Goal: Information Seeking & Learning: Learn about a topic

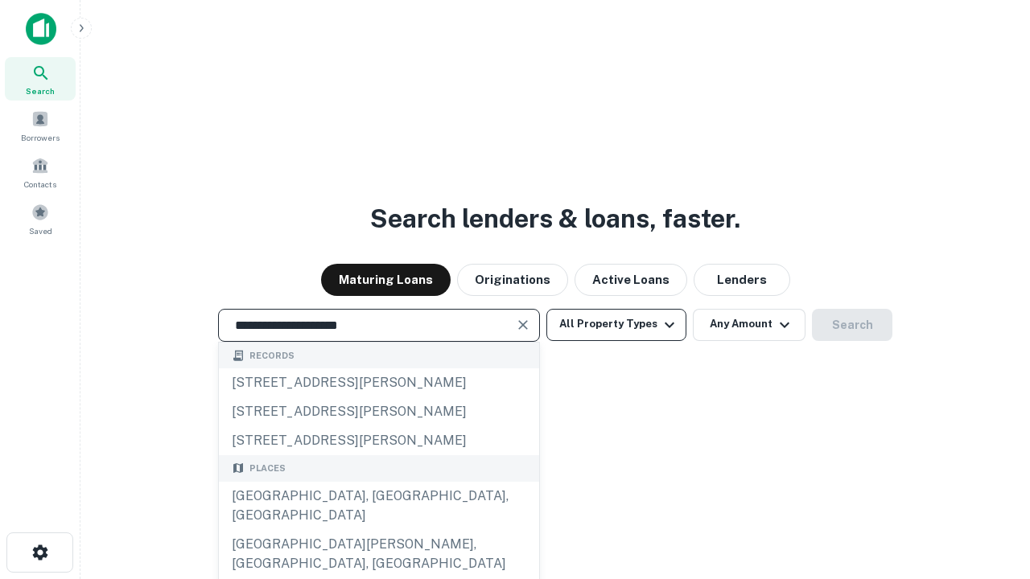
click at [378, 530] on div "[GEOGRAPHIC_DATA], [GEOGRAPHIC_DATA], [GEOGRAPHIC_DATA]" at bounding box center [379, 506] width 320 height 48
type input "**********"
click at [616, 324] on button "All Property Types" at bounding box center [616, 325] width 140 height 32
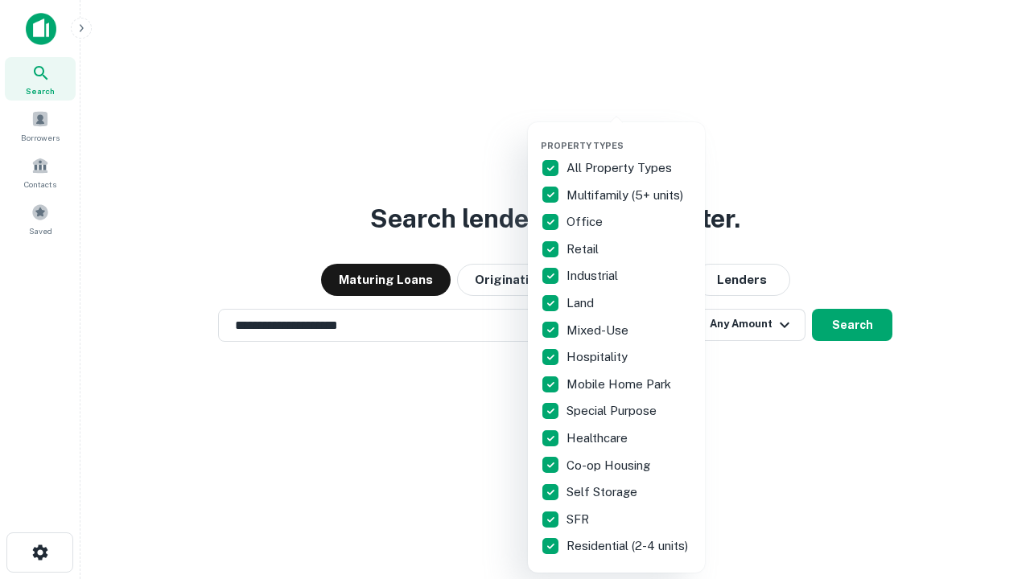
click at [629, 135] on button "button" at bounding box center [629, 135] width 177 height 1
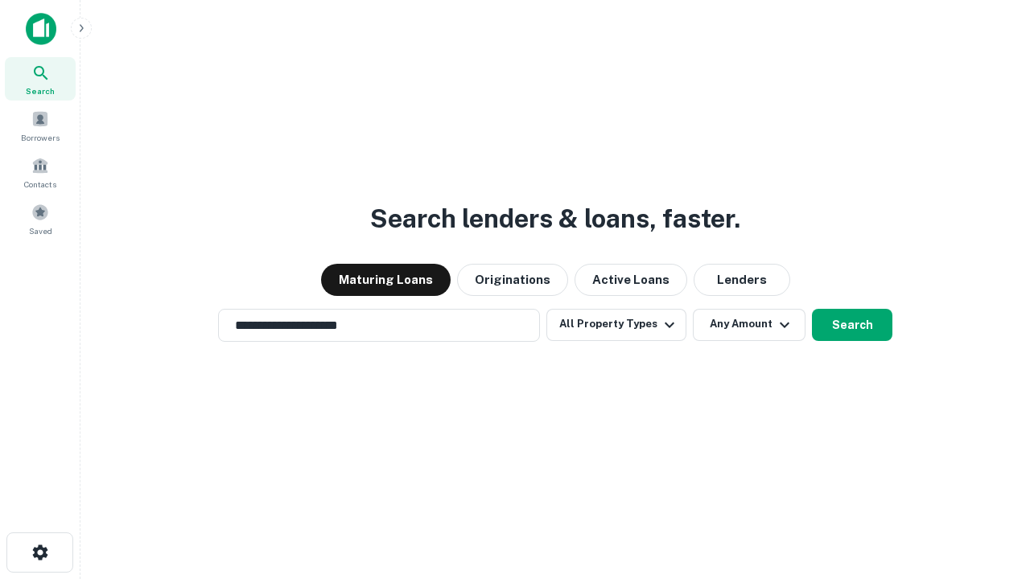
scroll to position [10, 194]
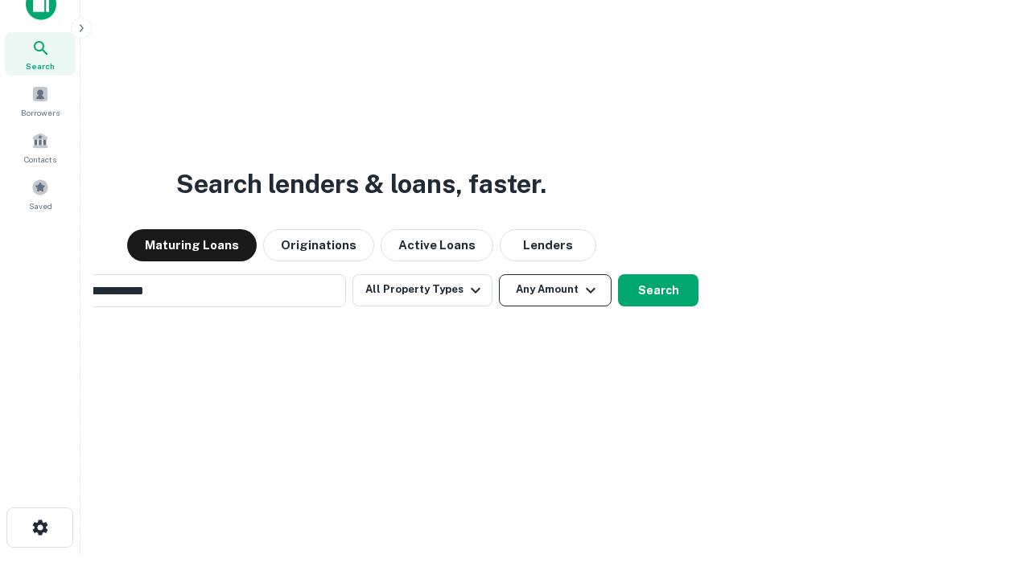
click at [499, 274] on button "Any Amount" at bounding box center [555, 290] width 113 height 32
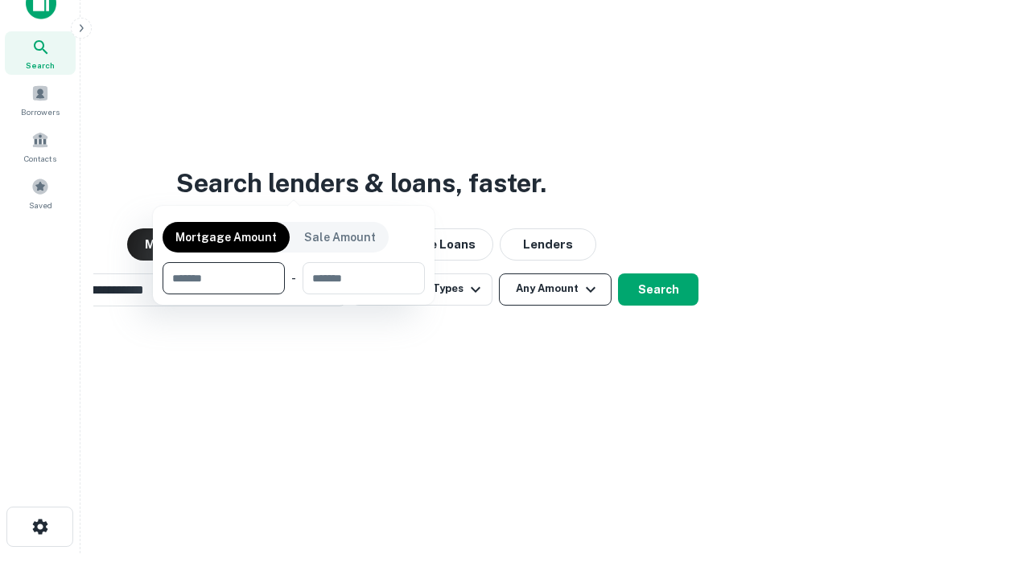
scroll to position [116, 455]
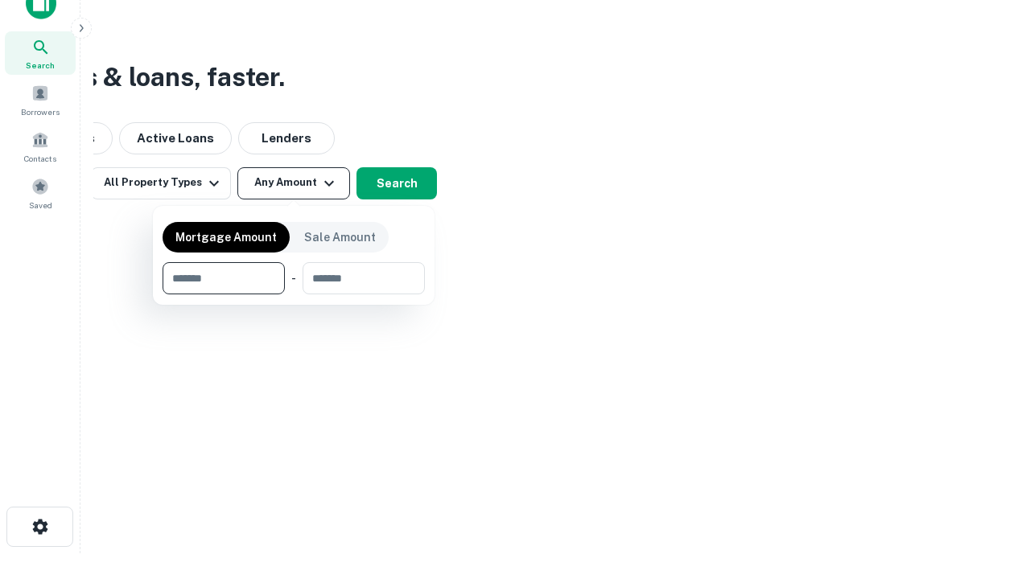
type input "*******"
click at [294, 295] on button "button" at bounding box center [294, 295] width 262 height 1
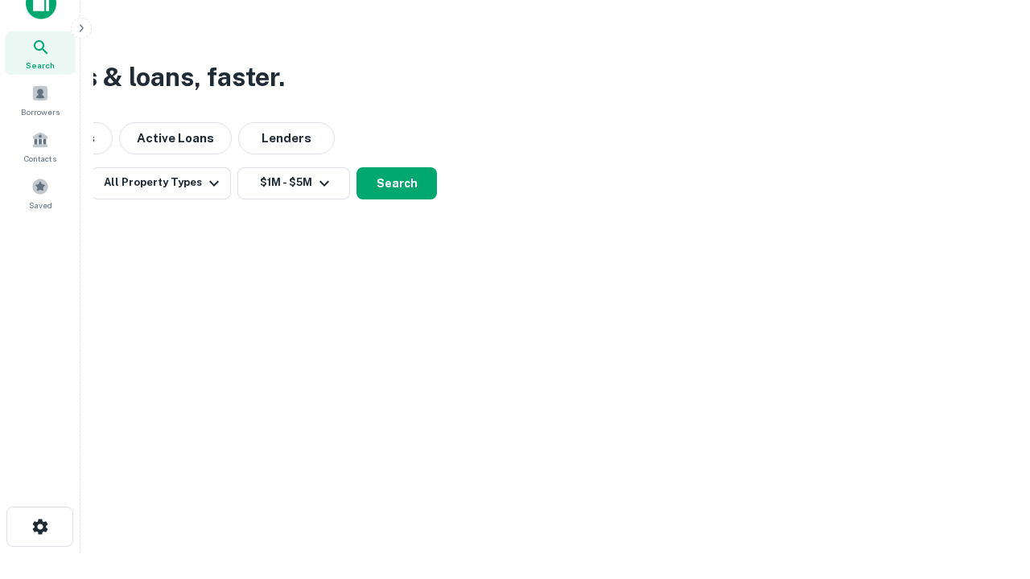
scroll to position [25, 0]
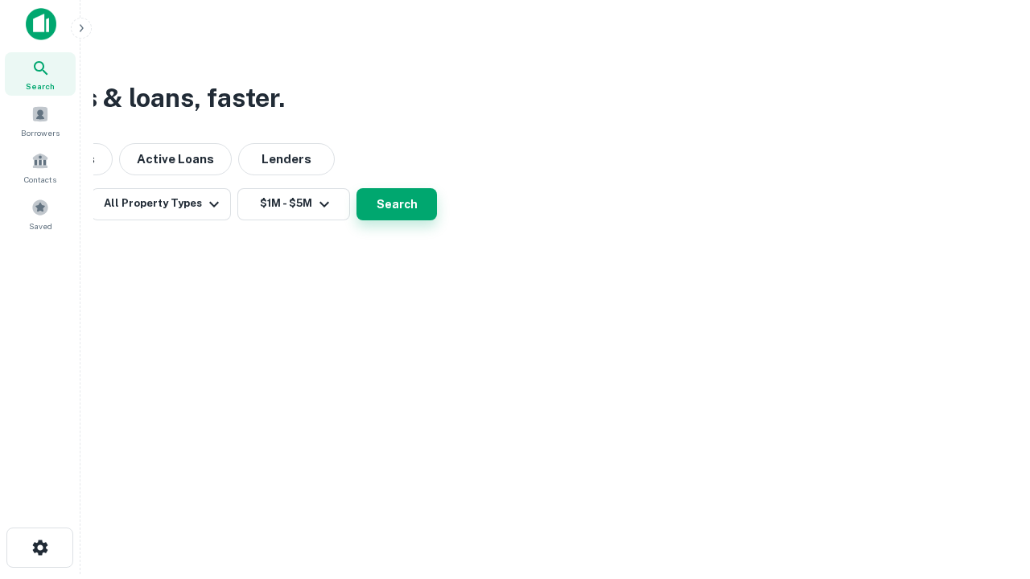
click at [437, 221] on button "Search" at bounding box center [397, 204] width 80 height 32
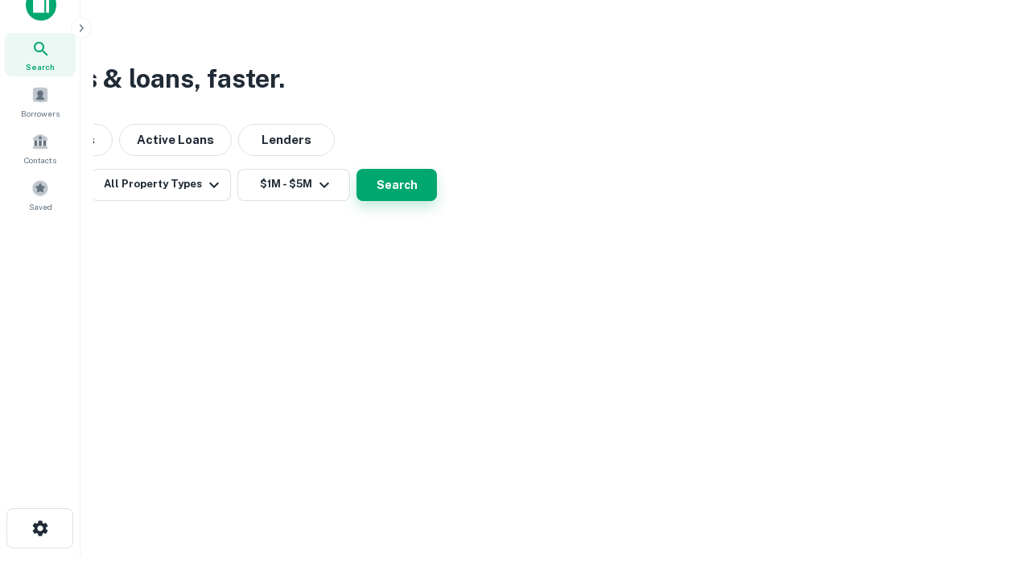
scroll to position [0, 297]
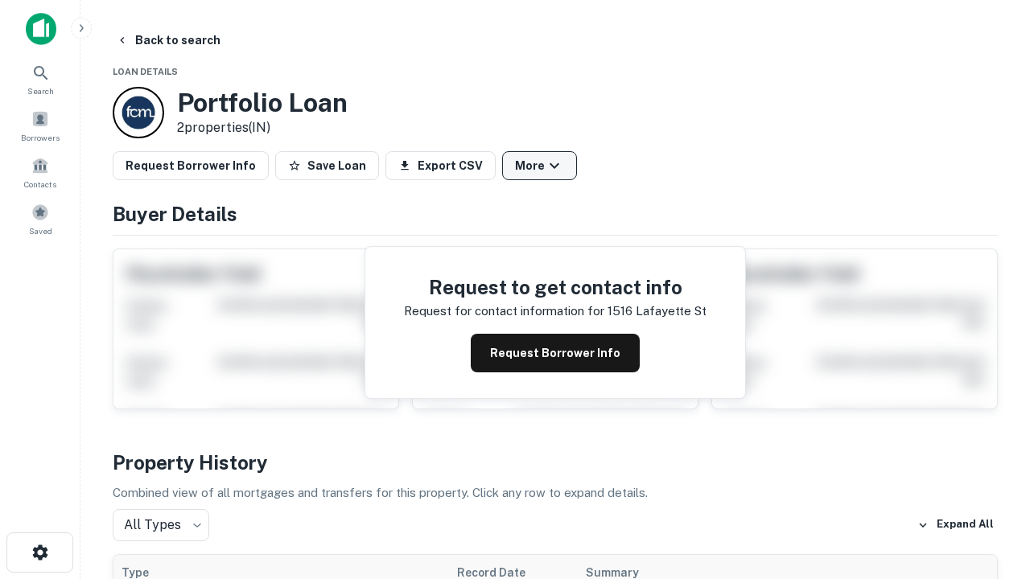
click at [539, 166] on button "More" at bounding box center [539, 165] width 75 height 29
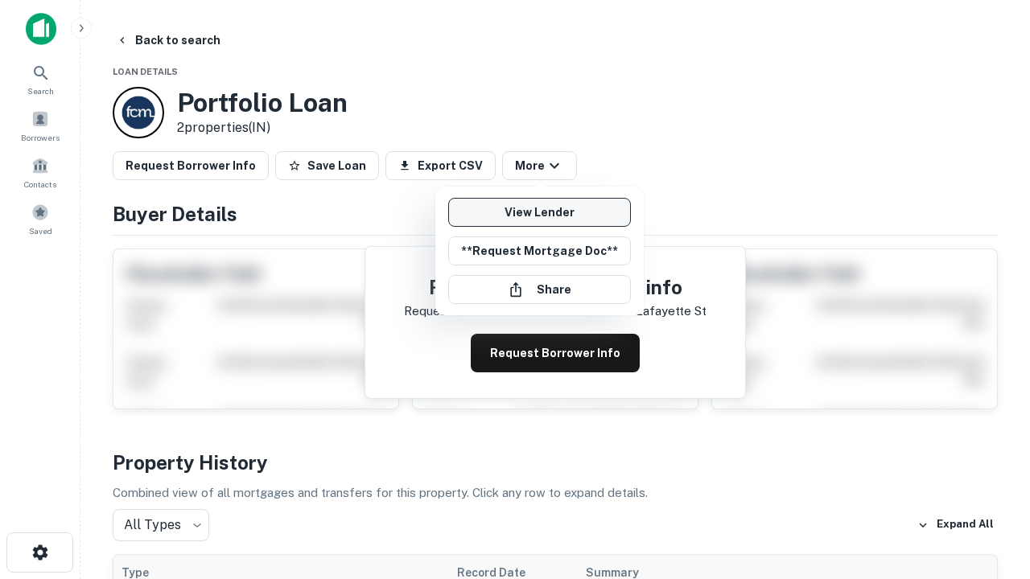
click at [539, 212] on link "View Lender" at bounding box center [539, 212] width 183 height 29
